Goal: Transaction & Acquisition: Download file/media

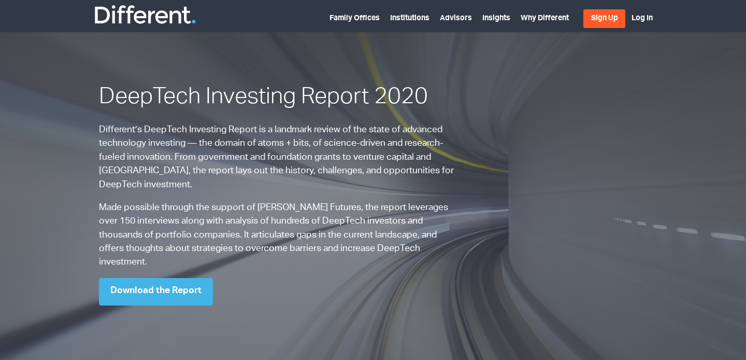
click at [433, 188] on p "Different’s DeepTech Investing Report is a landmark review of the state of adva…" at bounding box center [279, 157] width 360 height 68
click at [133, 305] on link "Download the Report" at bounding box center [156, 291] width 114 height 27
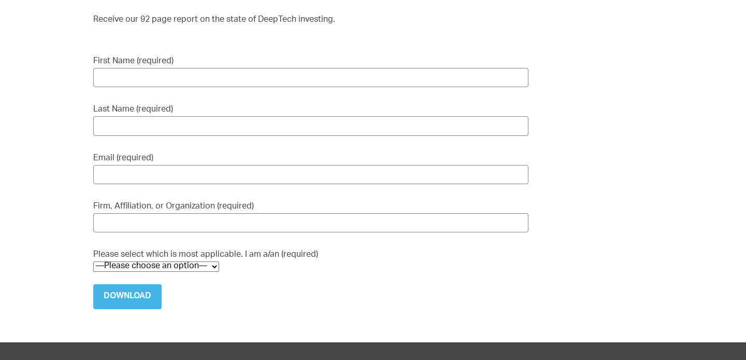
scroll to position [125, 0]
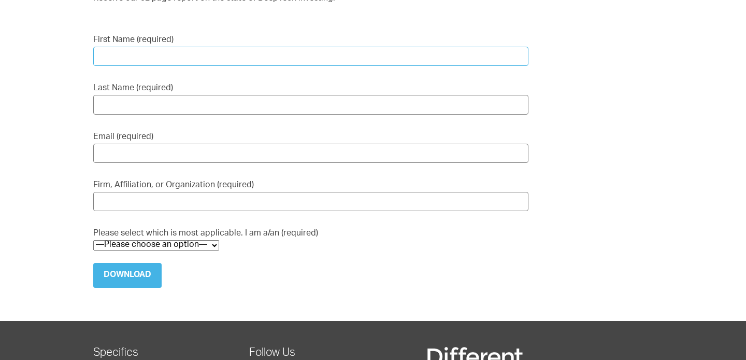
click at [136, 66] on input "First Name (required)" at bounding box center [310, 56] width 435 height 19
type input "[PERSON_NAME]"
type input "Beghelli"
type input "[PERSON_NAME][EMAIL_ADDRESS][DOMAIN_NAME]"
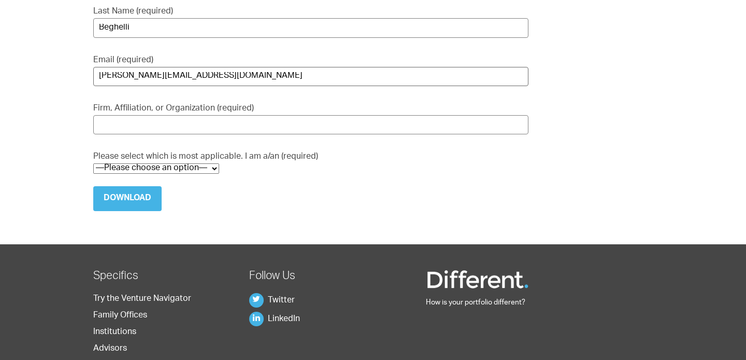
scroll to position [205, 0]
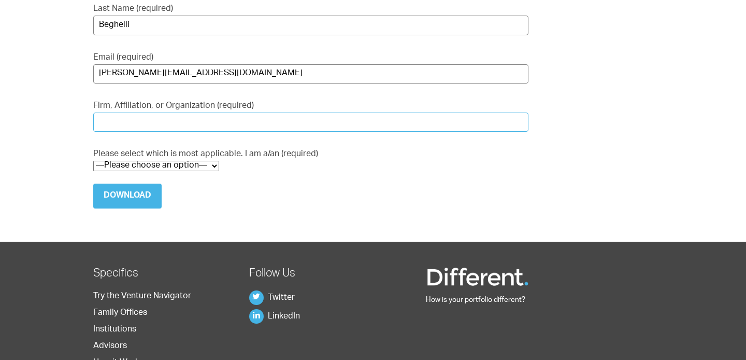
click at [172, 132] on input "Firm, Affiliation, or Organization (required)" at bounding box center [310, 121] width 435 height 19
type input "Bocconi"
click at [184, 171] on select "—Please choose an option— Institutional Investor Individual Investor Family Off…" at bounding box center [156, 166] width 126 height 10
select select "Other"
click at [93, 171] on select "—Please choose an option— Institutional Investor Individual Investor Family Off…" at bounding box center [156, 166] width 126 height 10
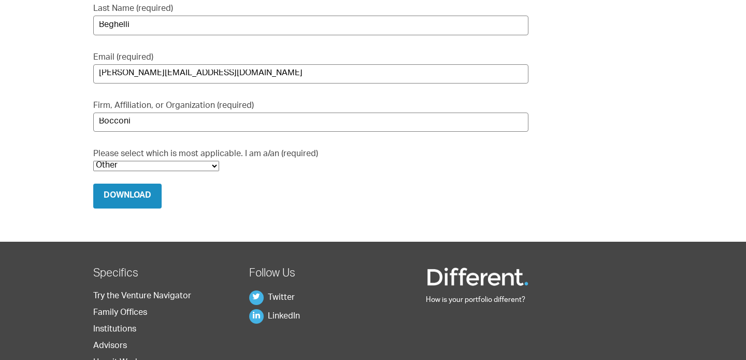
click at [111, 208] on input "Download" at bounding box center [127, 195] width 68 height 25
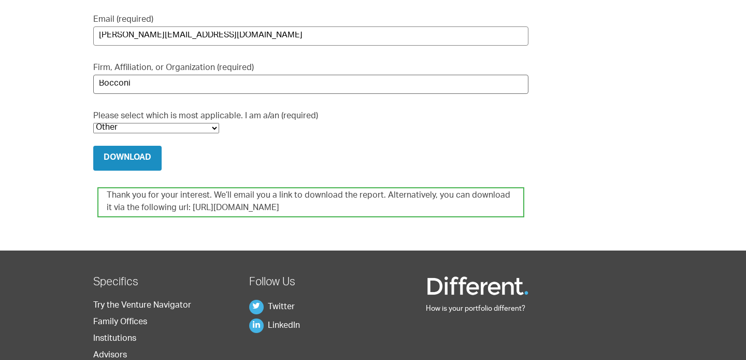
scroll to position [245, 0]
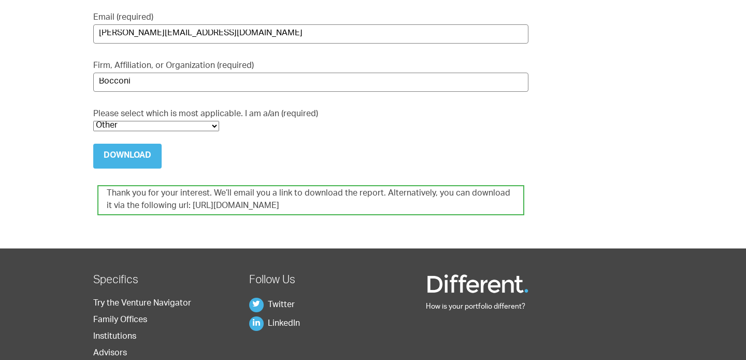
drag, startPoint x: 346, startPoint y: 268, endPoint x: 158, endPoint y: 266, distance: 188.1
click at [158, 215] on div "Thank you for your interest. We’ll email you a link to download the report. Alt…" at bounding box center [310, 200] width 427 height 30
copy div "[URL][DOMAIN_NAME]"
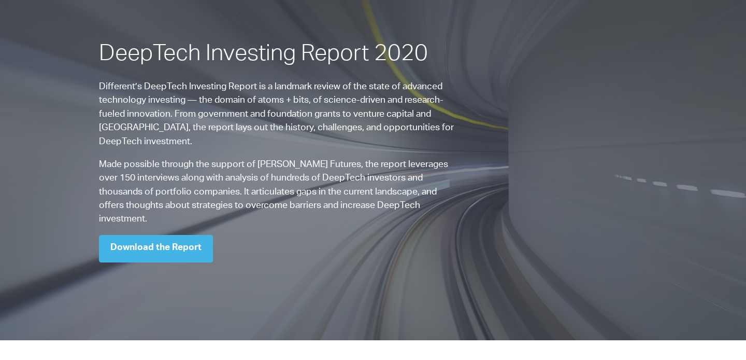
scroll to position [41, 0]
